Goal: Check status: Check status

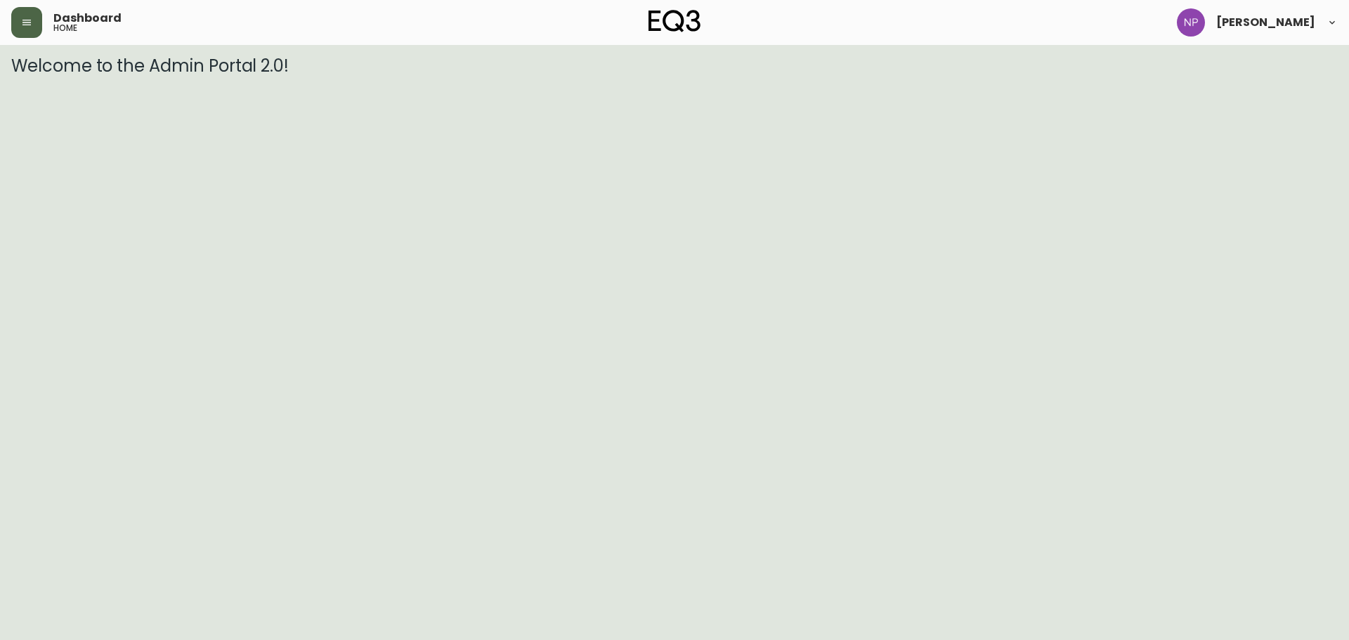
click at [30, 26] on icon "button" at bounding box center [26, 22] width 11 height 11
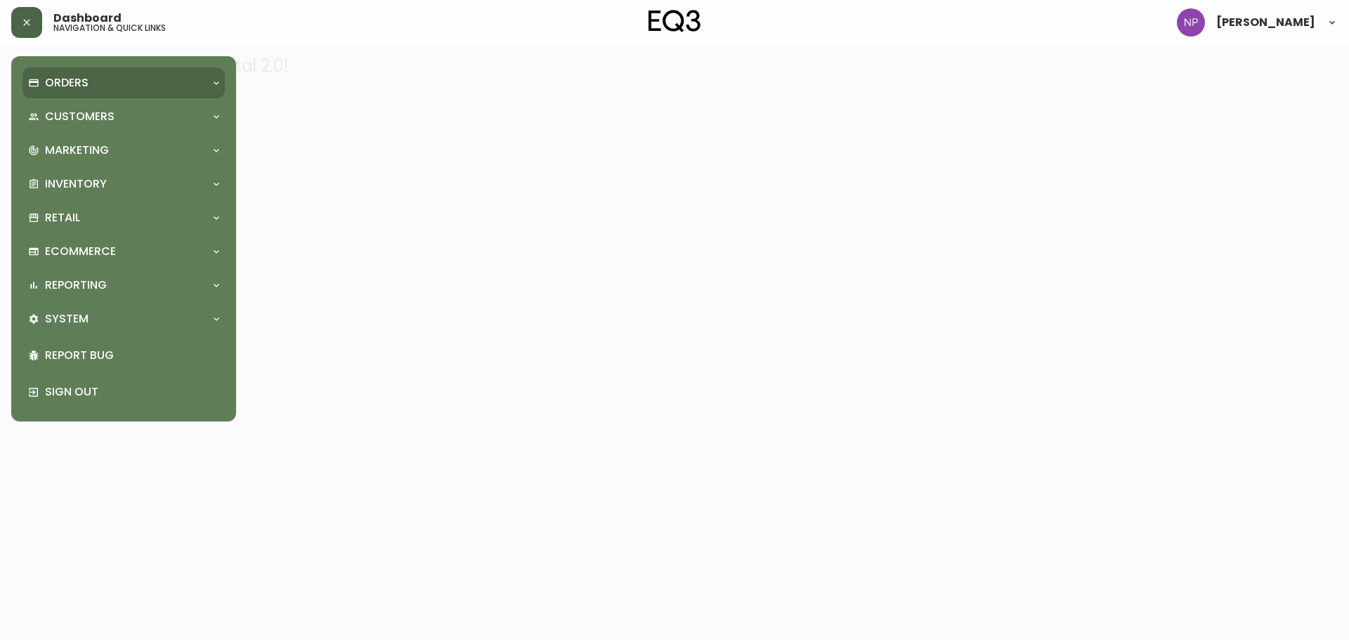
click at [129, 94] on div "Orders" at bounding box center [123, 82] width 202 height 31
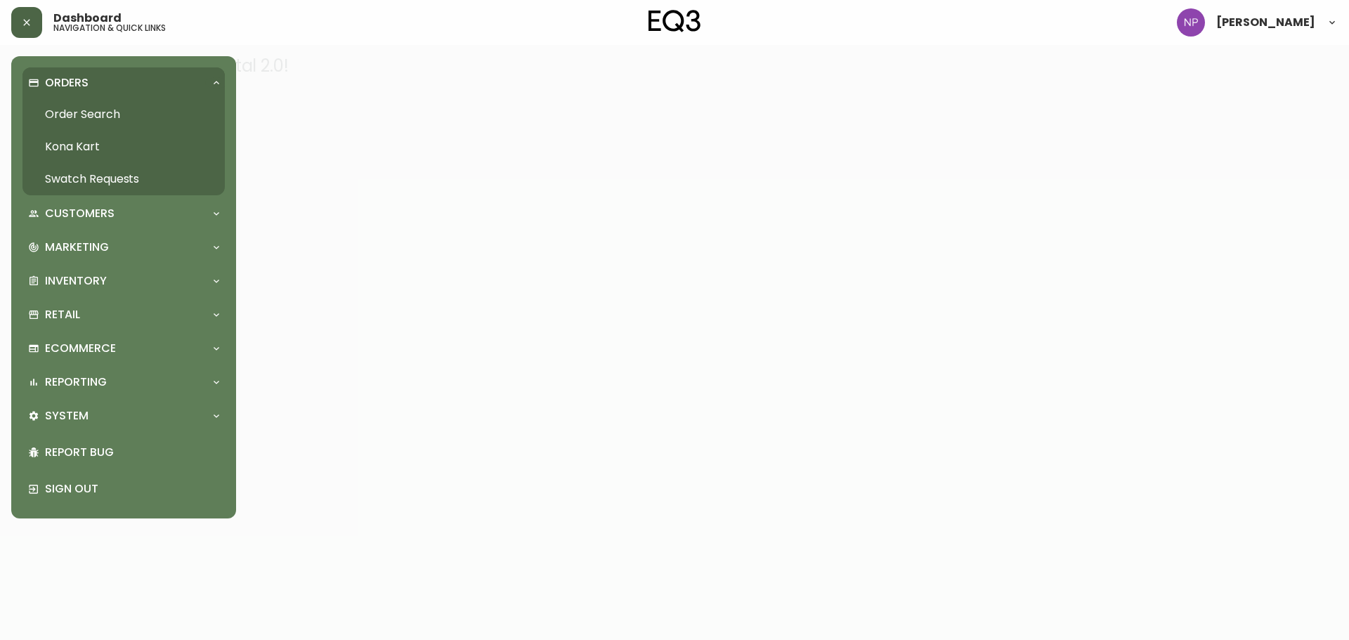
click at [116, 107] on link "Order Search" at bounding box center [123, 114] width 202 height 32
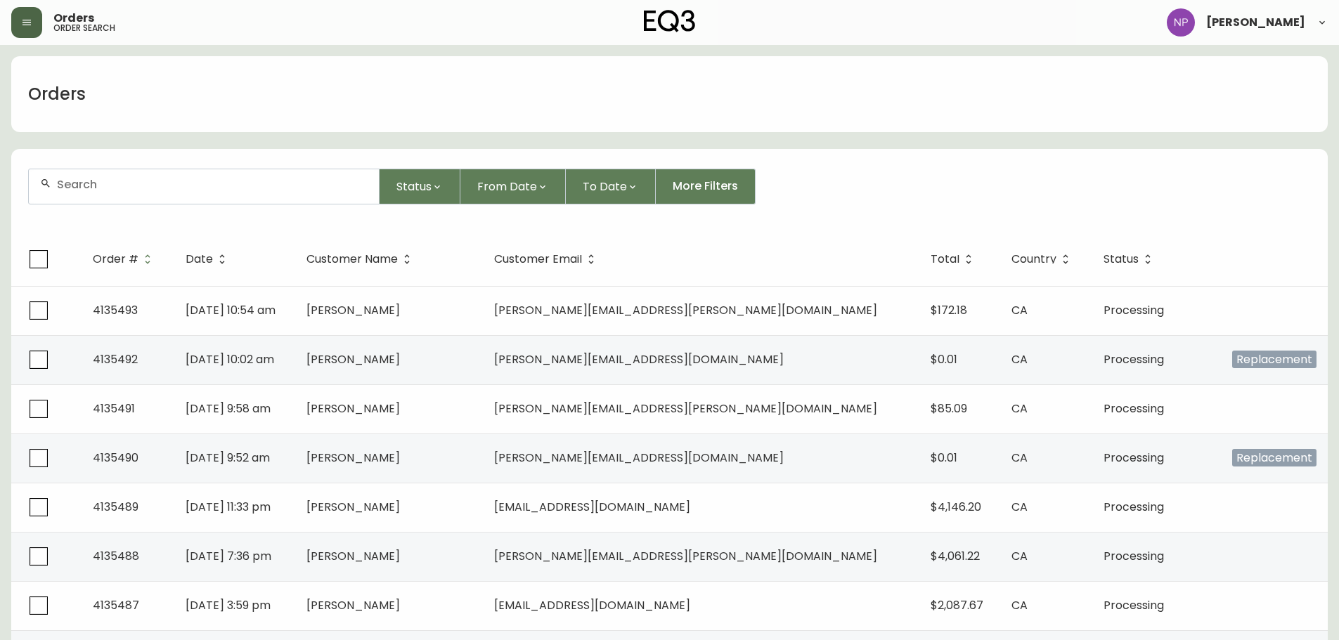
click at [143, 200] on div at bounding box center [204, 186] width 350 height 34
paste input "4134479"
type input "4134479"
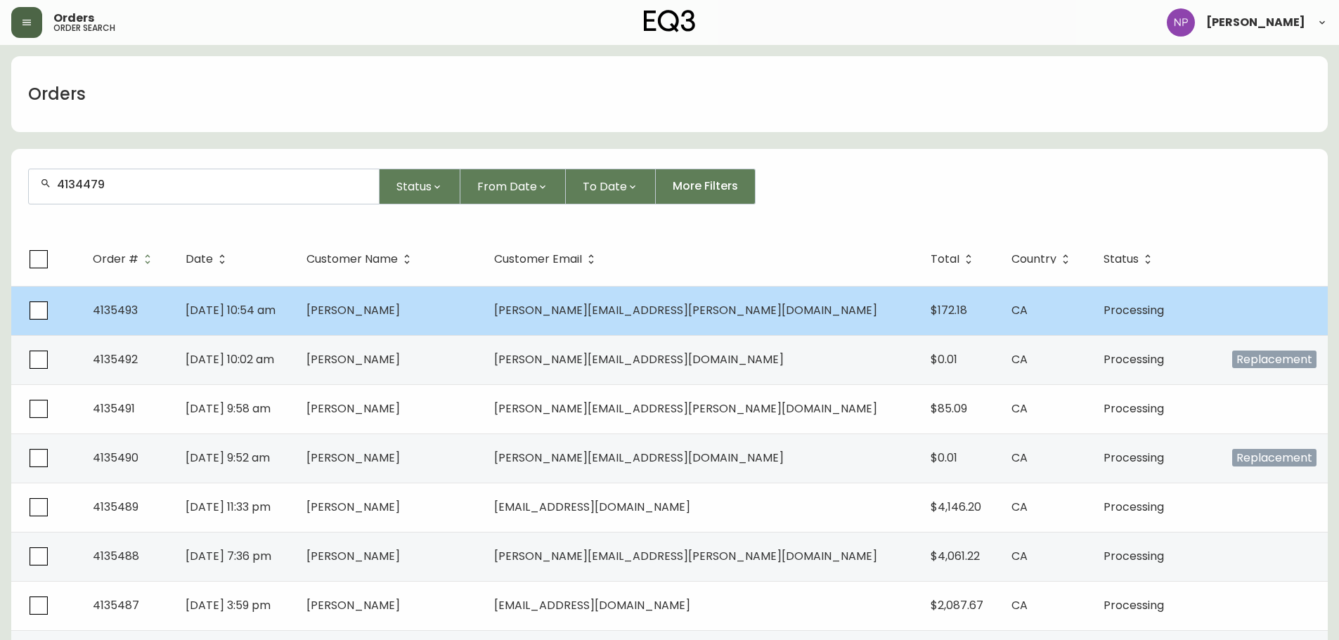
click at [275, 310] on span "[DATE] 10:54 am" at bounding box center [231, 310] width 90 height 16
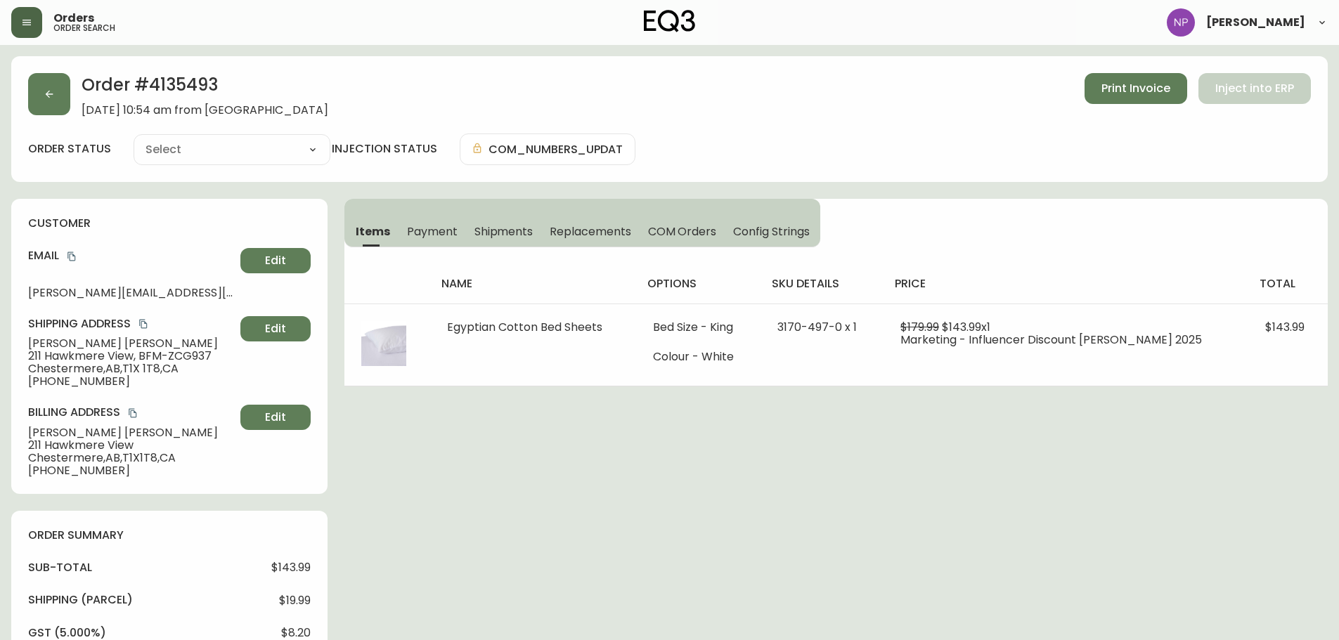
type input "Processing"
select select "PROCESSING"
click at [48, 84] on button "button" at bounding box center [49, 94] width 42 height 42
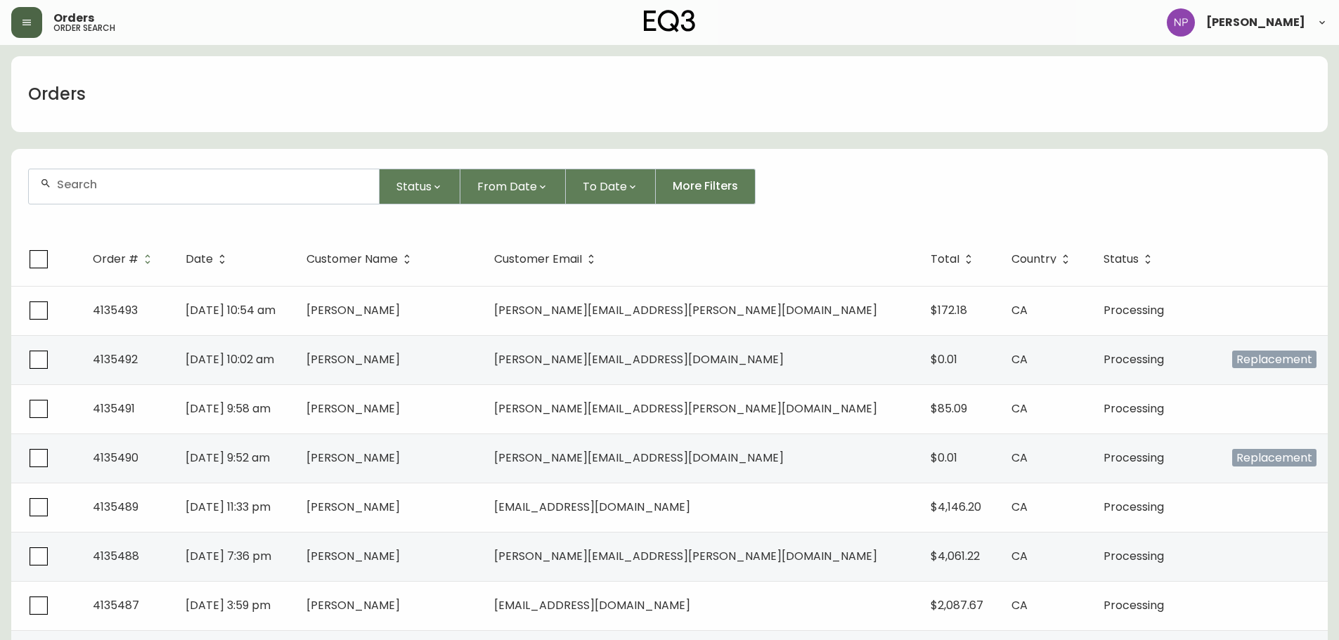
click at [131, 183] on input "text" at bounding box center [212, 184] width 311 height 13
type input "4134479"
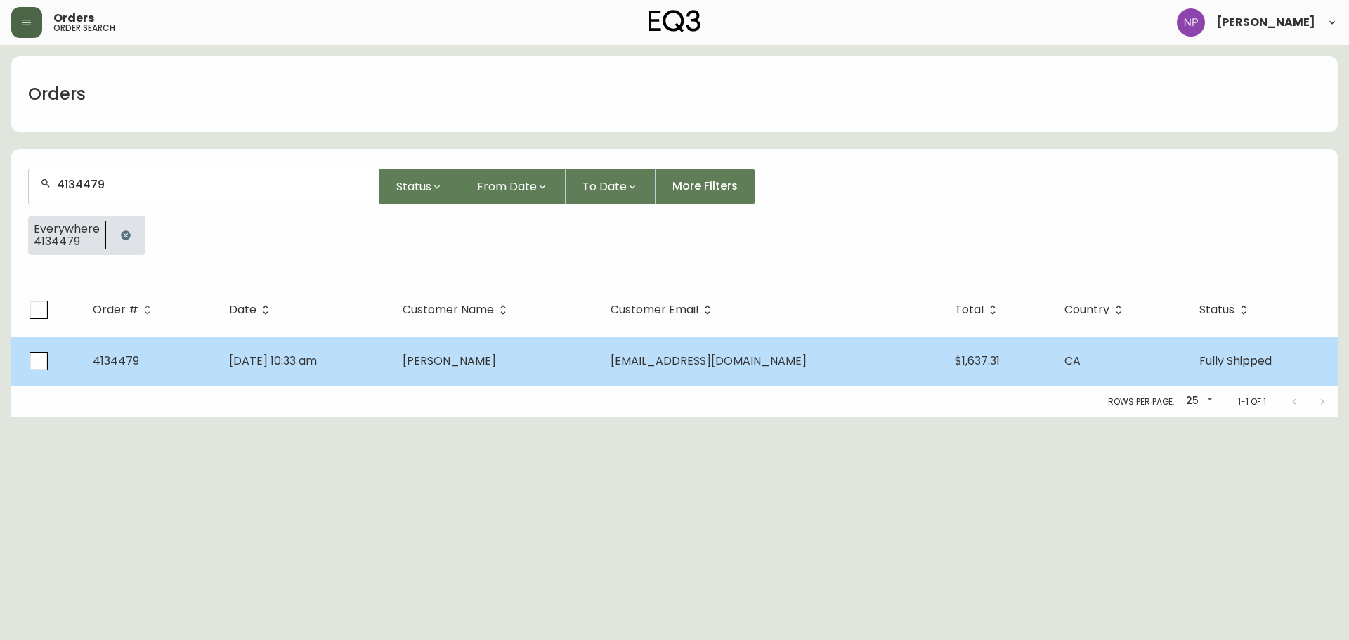
click at [694, 379] on td "[EMAIL_ADDRESS][DOMAIN_NAME]" at bounding box center [771, 361] width 344 height 49
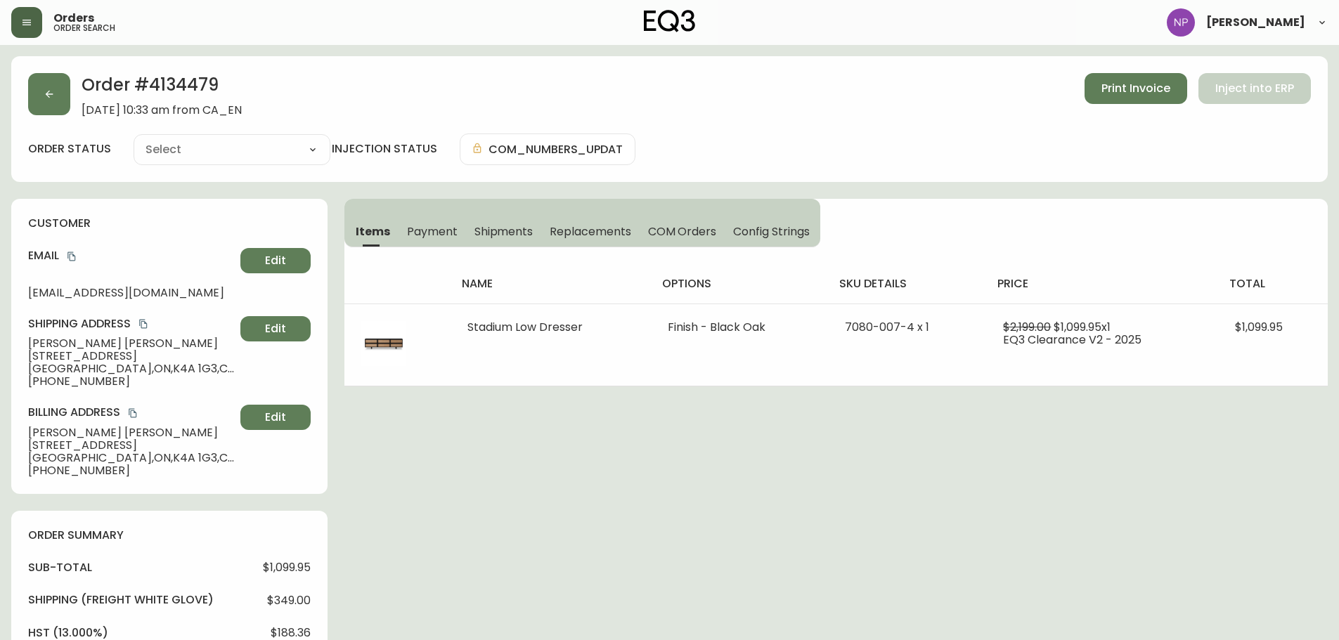
type input "Fully Shipped"
select select "FULLY_SHIPPED"
